Goal: Navigation & Orientation: Understand site structure

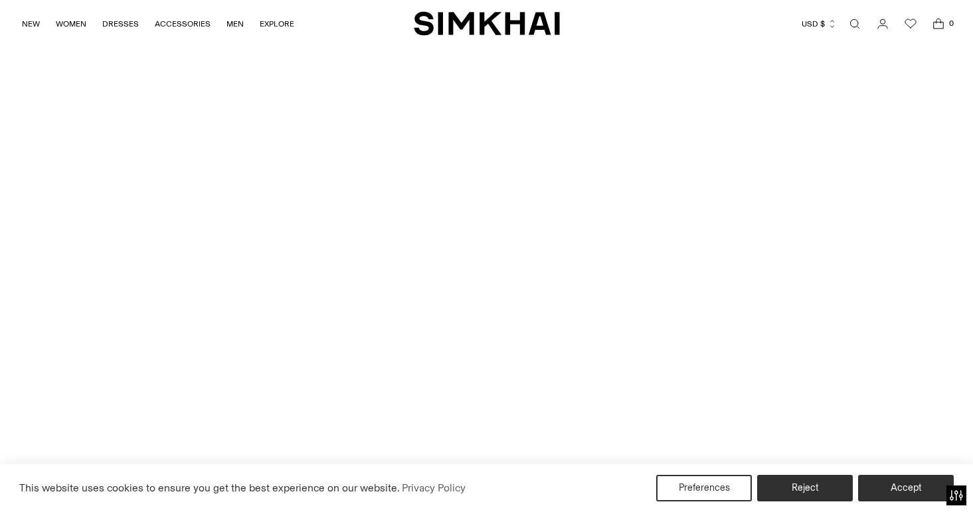
scroll to position [3552, 0]
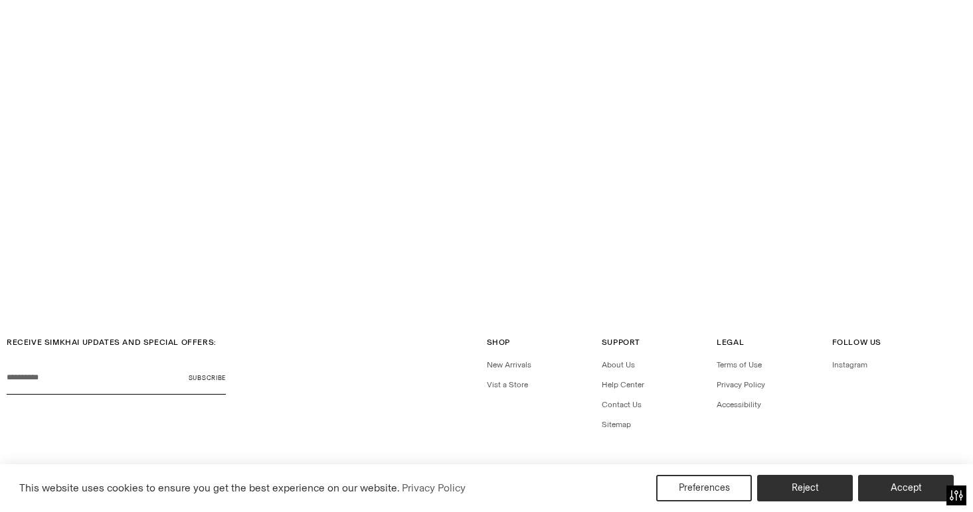
click at [730, 74] on html "Press Option+1 for screen-reader mode, Option+0 to cancel Accessibility Screen-…" at bounding box center [486, 256] width 973 height 512
click at [738, 79] on html "Press Option+1 for screen-reader mode, Option+0 to cancel Accessibility Screen-…" at bounding box center [486, 256] width 973 height 512
drag, startPoint x: 0, startPoint y: 0, endPoint x: 732, endPoint y: 82, distance: 736.2
click at [732, 82] on html "Press Option+1 for screen-reader mode, Option+0 to cancel Accessibility Screen-…" at bounding box center [486, 256] width 973 height 512
drag, startPoint x: 732, startPoint y: 82, endPoint x: 739, endPoint y: 81, distance: 7.4
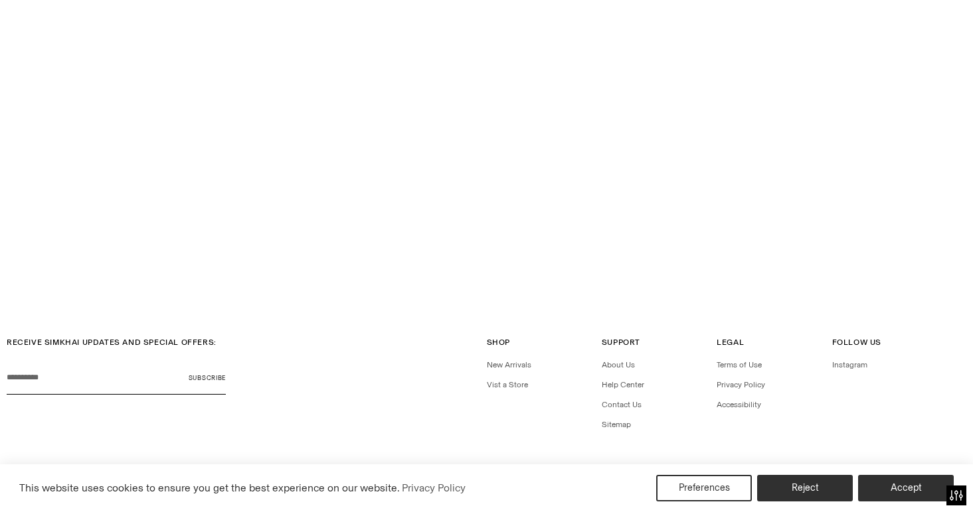
click at [739, 81] on html "Press Option+1 for screen-reader mode, Option+0 to cancel Accessibility Screen-…" at bounding box center [486, 256] width 973 height 512
click at [745, 80] on html "Press Option+1 for screen-reader mode, Option+0 to cancel Accessibility Screen-…" at bounding box center [486, 256] width 973 height 512
drag, startPoint x: 745, startPoint y: 80, endPoint x: 728, endPoint y: 74, distance: 18.3
click at [728, 74] on html "Press Option+1 for screen-reader mode, Option+0 to cancel Accessibility Screen-…" at bounding box center [486, 256] width 973 height 512
drag, startPoint x: 728, startPoint y: 74, endPoint x: 734, endPoint y: 72, distance: 6.9
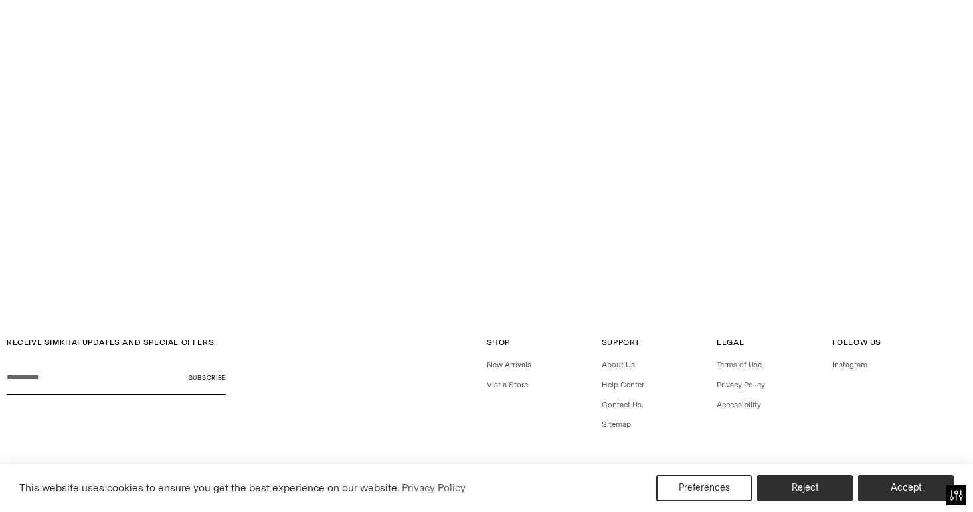
click at [734, 72] on html "Accessibility Screen-Reader Guide, Feedback, and Issue Reporting | New window T…" at bounding box center [486, 256] width 973 height 512
click at [833, 405] on html "Accessibility Screen-Reader Guide, Feedback, and Issue Reporting | New window T…" at bounding box center [486, 256] width 973 height 512
